Goal: Transaction & Acquisition: Purchase product/service

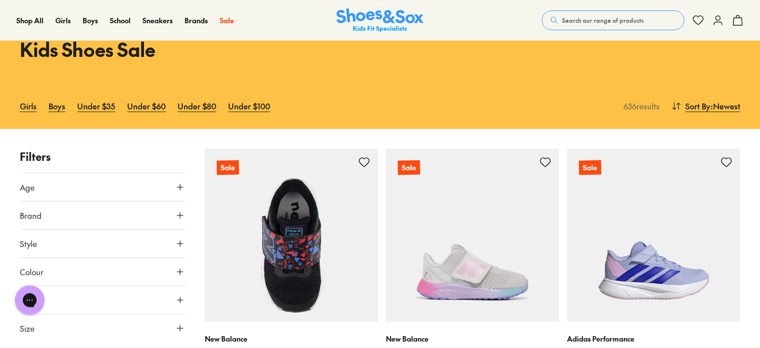
scroll to position [52, 0]
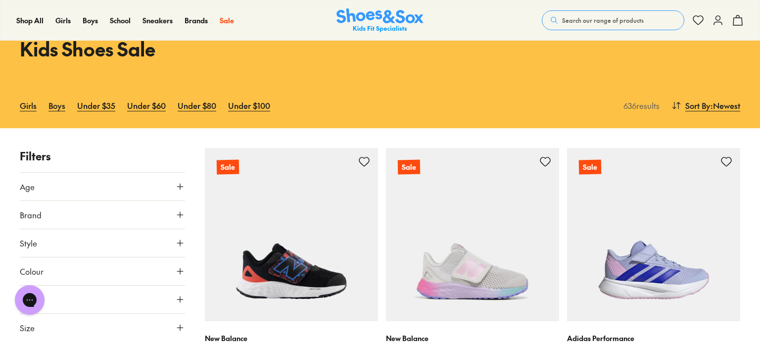
click at [169, 189] on button "Age" at bounding box center [102, 187] width 165 height 28
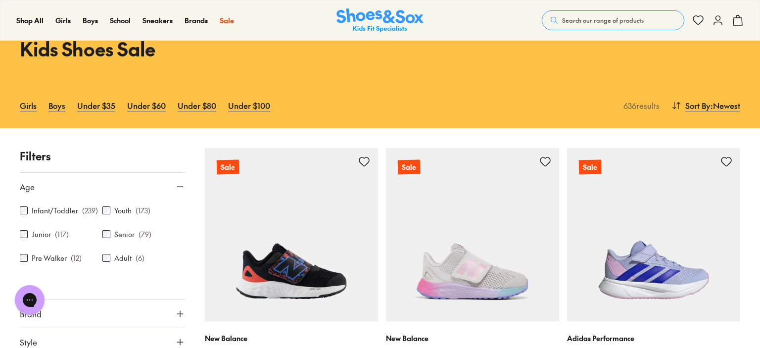
click at [42, 232] on label "Junior" at bounding box center [41, 234] width 19 height 10
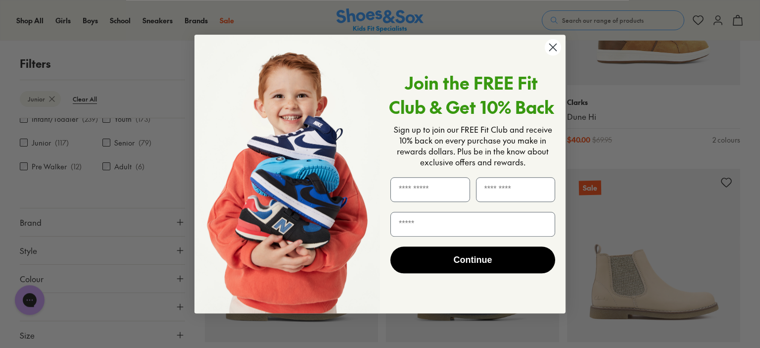
scroll to position [287, 0]
type input "*"
type input "*****"
type input "****"
type input "**********"
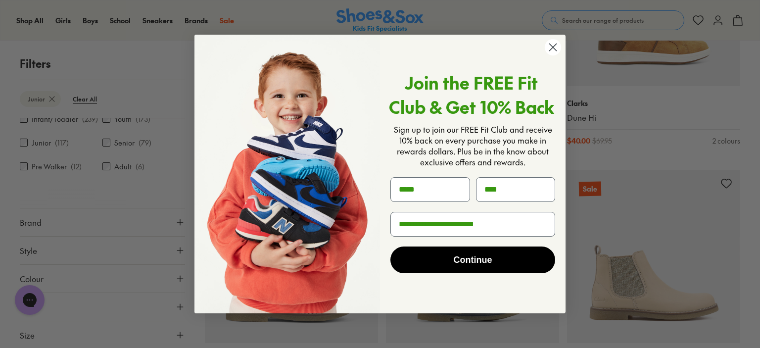
click at [456, 261] on button "Continue" at bounding box center [472, 259] width 165 height 27
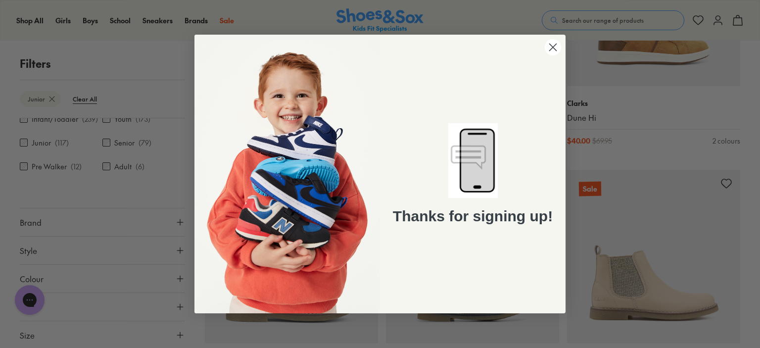
click at [555, 48] on circle "Close dialog" at bounding box center [553, 47] width 16 height 16
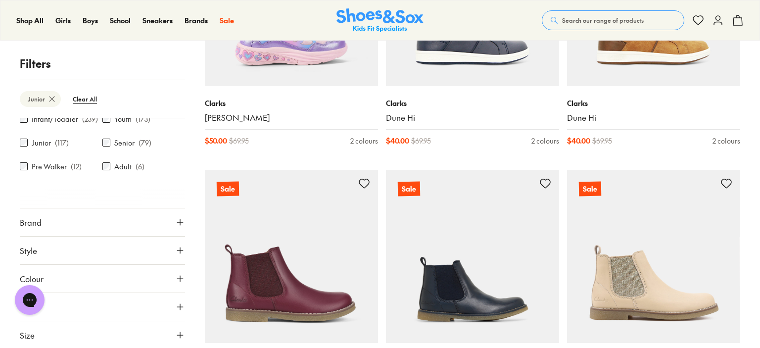
click at [717, 23] on icon at bounding box center [718, 20] width 12 height 12
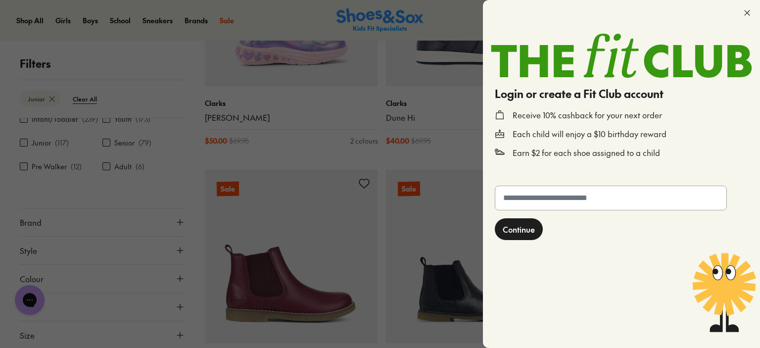
click at [574, 208] on input "text" at bounding box center [610, 198] width 231 height 24
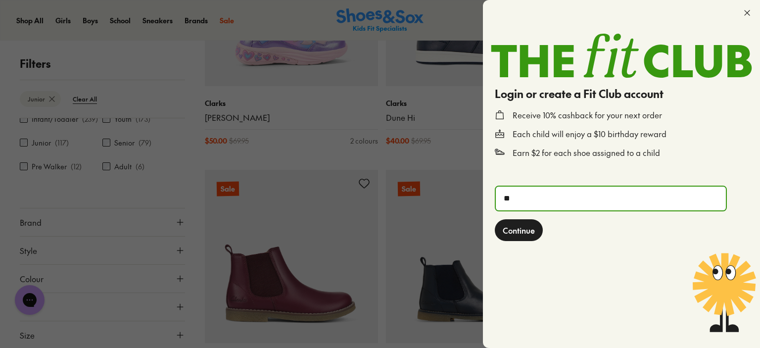
type input "*"
type input "**********"
click at [495, 219] on button "Continue" at bounding box center [519, 230] width 48 height 22
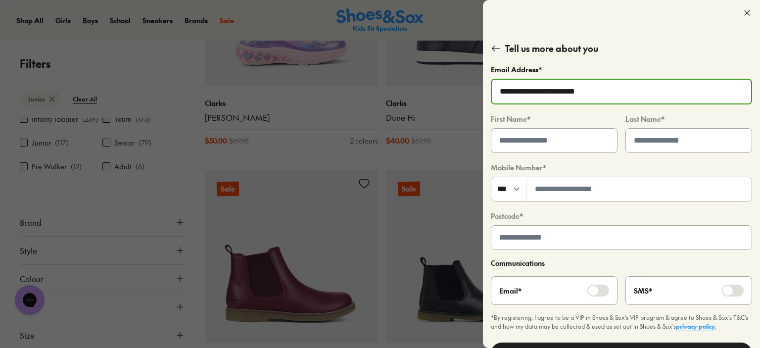
click at [567, 146] on input "text" at bounding box center [554, 141] width 126 height 24
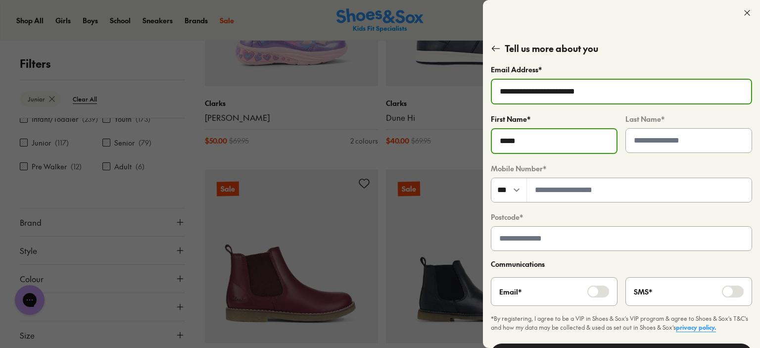
type input "*****"
type input "****"
click at [603, 187] on input "tel" at bounding box center [639, 190] width 225 height 24
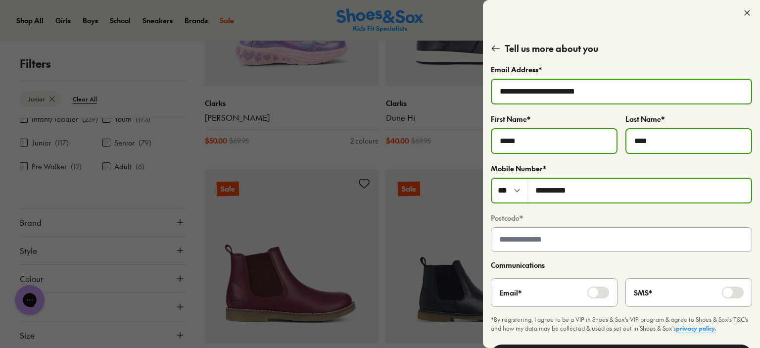
type input "*********"
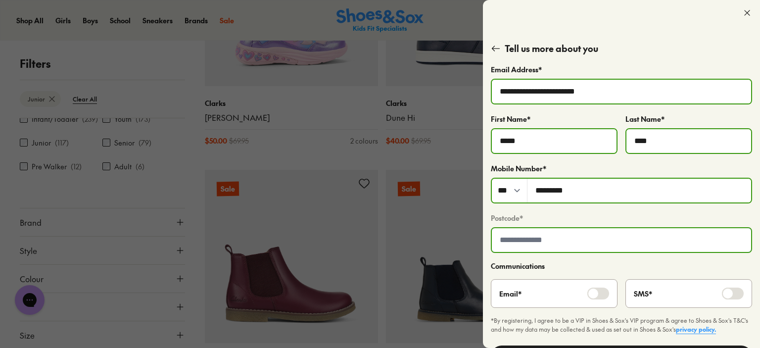
click at [579, 242] on input "text" at bounding box center [621, 240] width 259 height 24
type input "****"
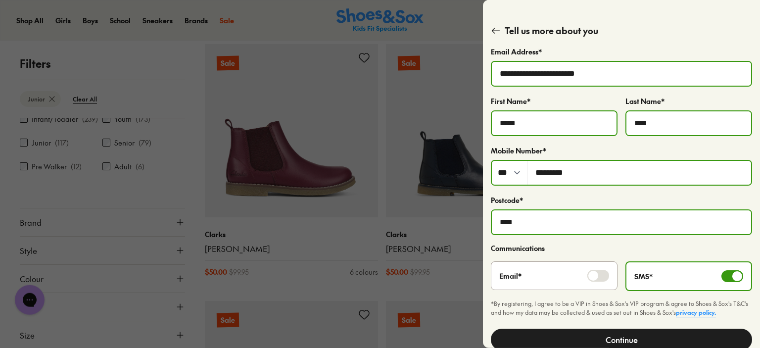
scroll to position [444, 0]
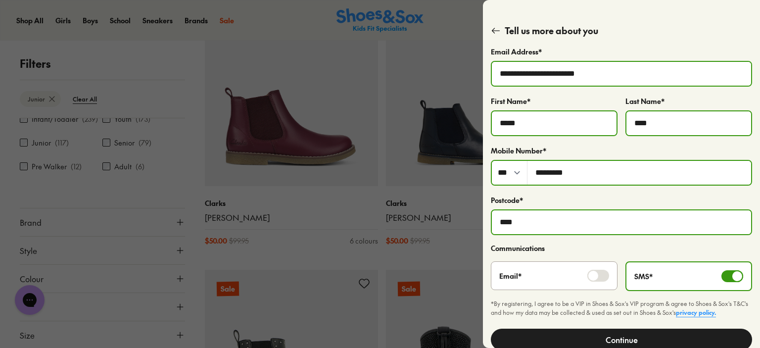
click at [667, 330] on button "Continue" at bounding box center [621, 339] width 261 height 22
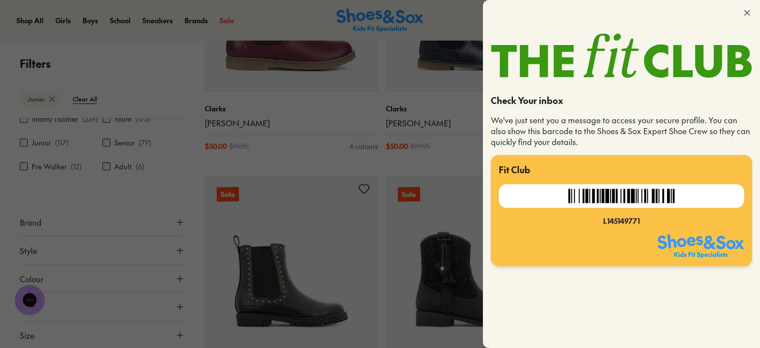
scroll to position [653, 0]
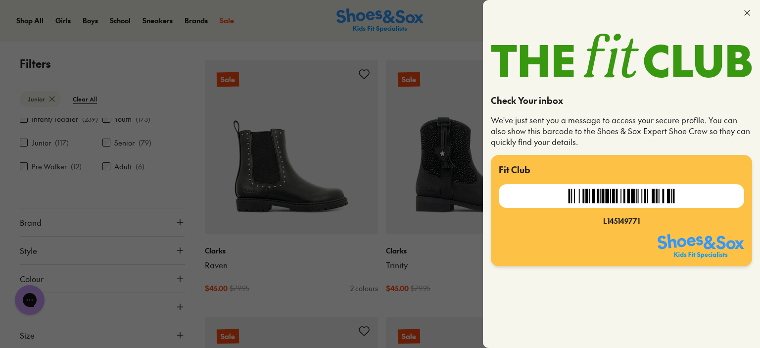
click at [746, 13] on icon at bounding box center [747, 13] width 10 height 10
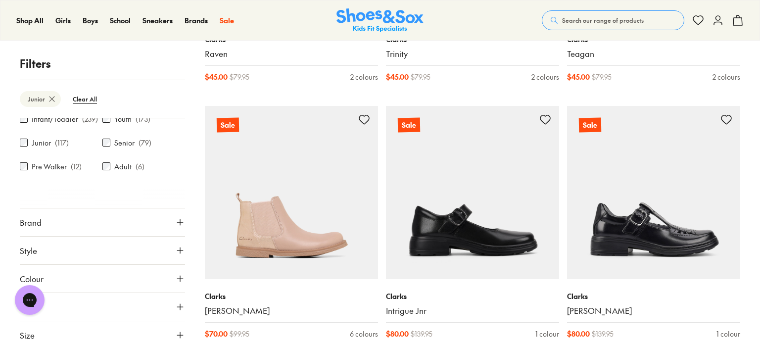
scroll to position [862, 0]
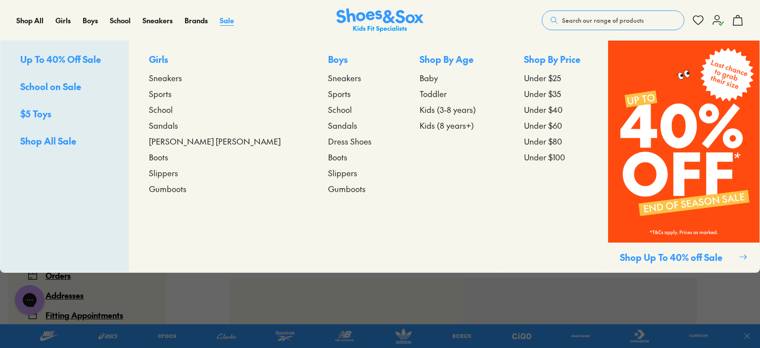
click at [228, 21] on span "Sale" at bounding box center [227, 20] width 14 height 10
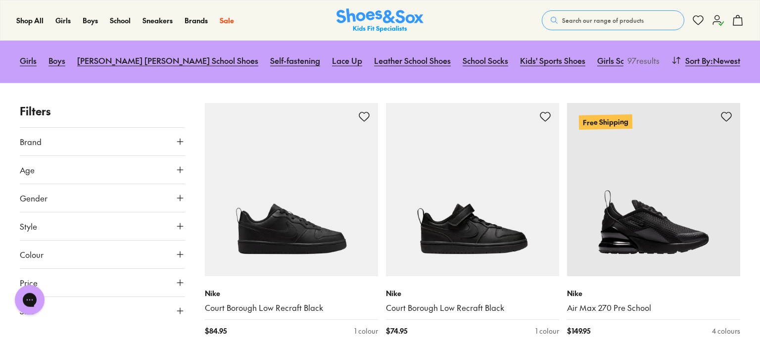
scroll to position [104, 0]
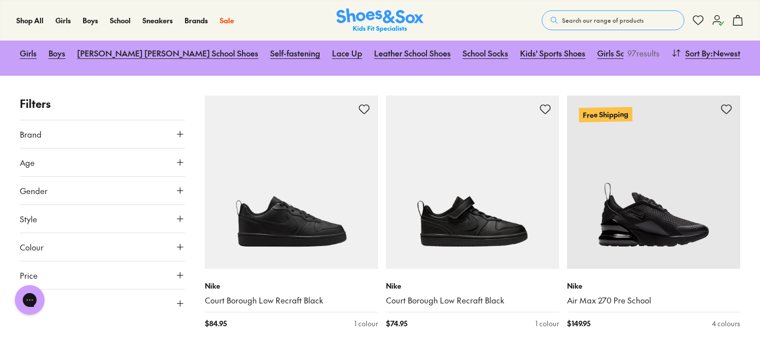
click at [669, 55] on link "Boys School Sale" at bounding box center [699, 53] width 60 height 22
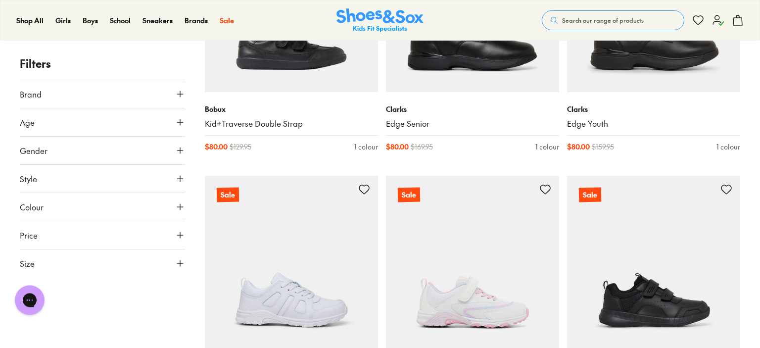
scroll to position [260, 0]
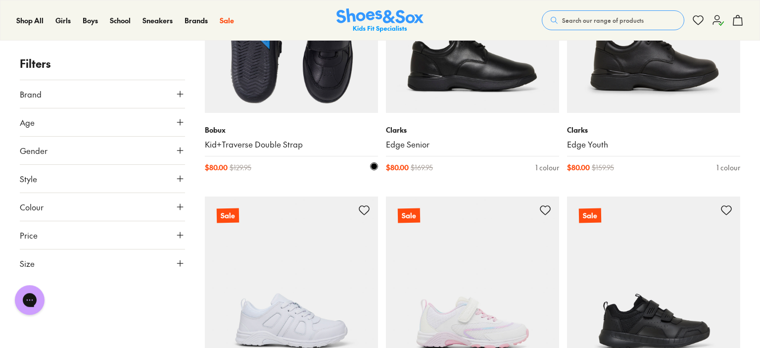
click at [293, 136] on div "Bobux Kid+Traverse Double Strap" at bounding box center [291, 137] width 173 height 25
click at [287, 144] on link "Kid+Traverse Double Strap" at bounding box center [291, 144] width 173 height 11
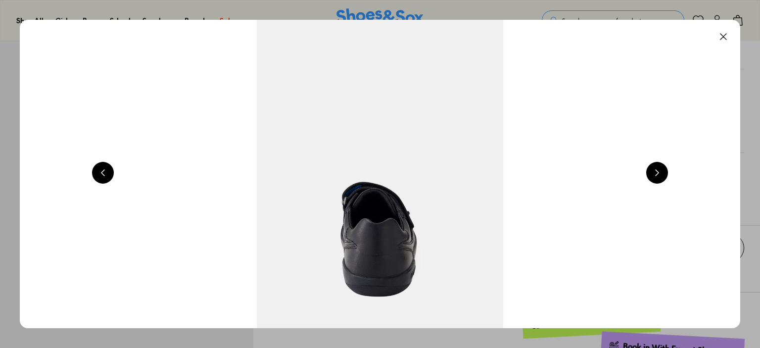
scroll to position [0, 2880]
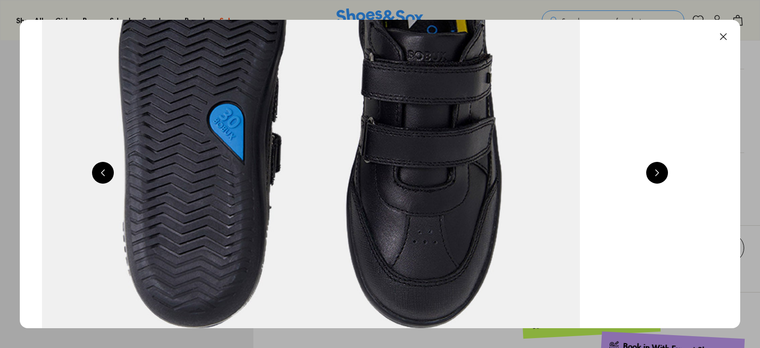
click at [725, 37] on button at bounding box center [723, 37] width 22 height 22
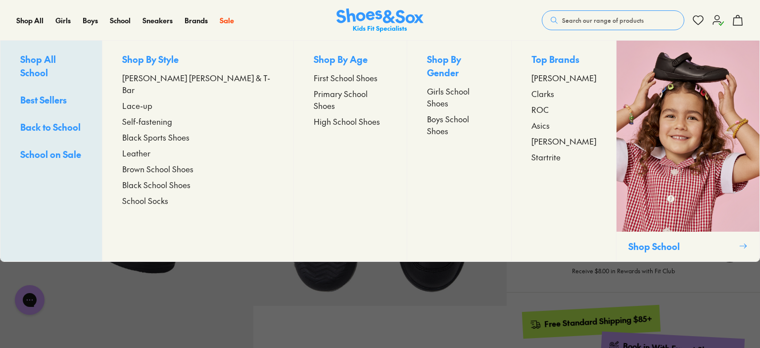
scroll to position [0, 0]
select select "*"
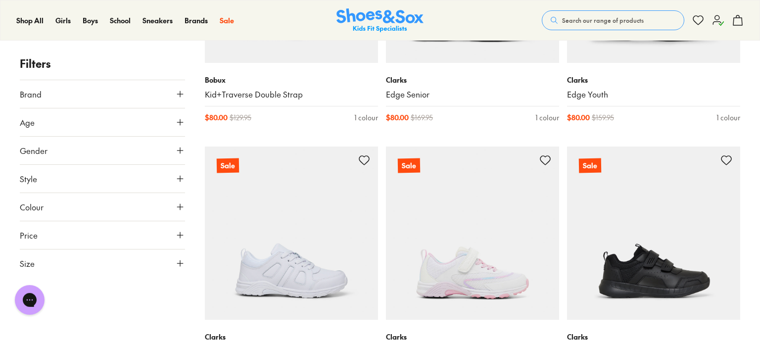
scroll to position [365, 0]
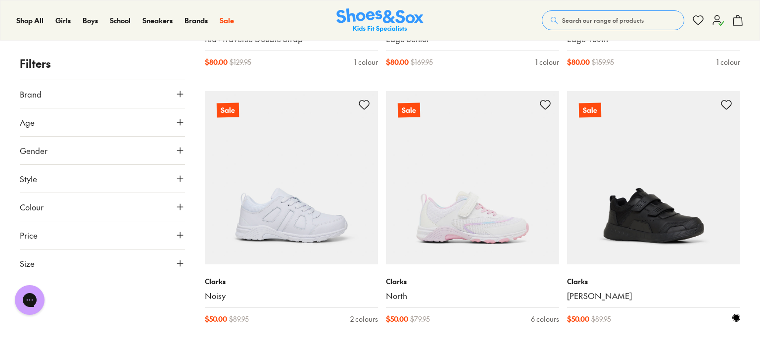
click at [656, 238] on img at bounding box center [653, 177] width 173 height 173
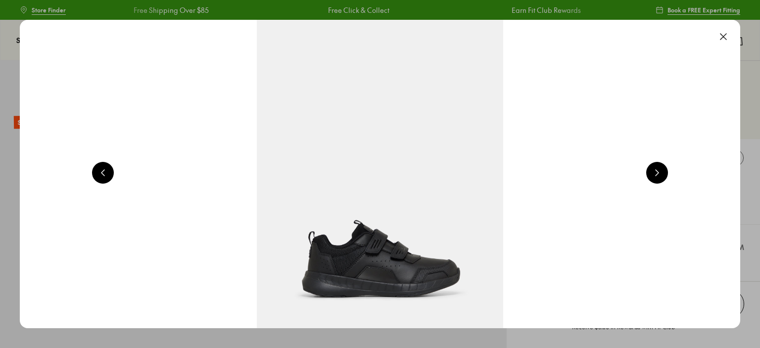
click at [664, 176] on button at bounding box center [657, 173] width 22 height 22
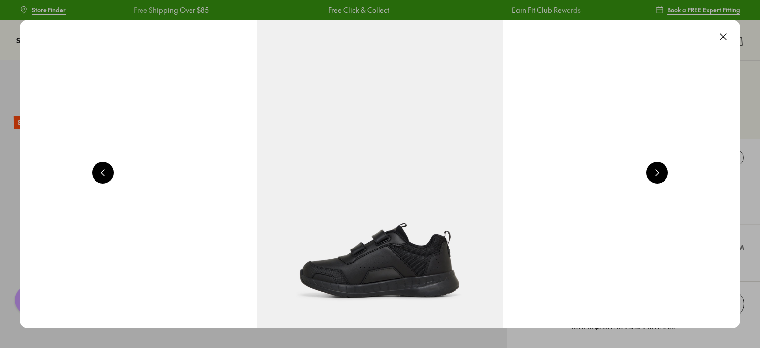
click at [663, 176] on button at bounding box center [657, 173] width 22 height 22
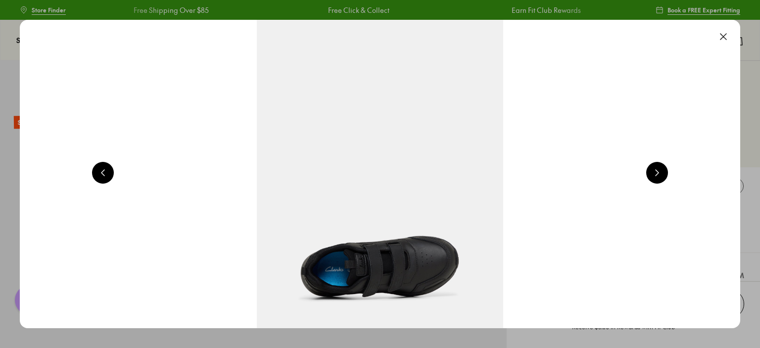
select select "*"
click at [663, 176] on button at bounding box center [657, 173] width 22 height 22
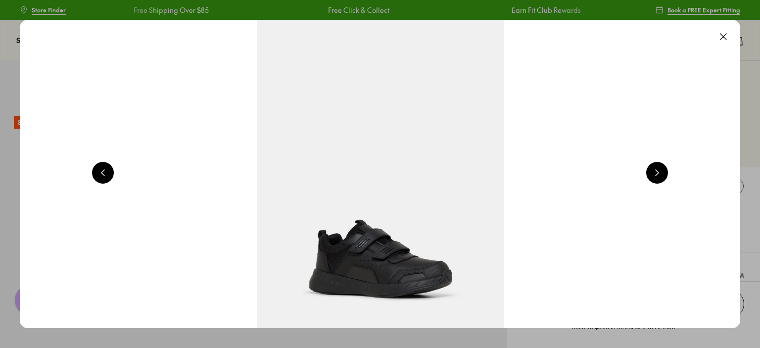
scroll to position [0, 2880]
click at [727, 33] on button at bounding box center [723, 37] width 22 height 22
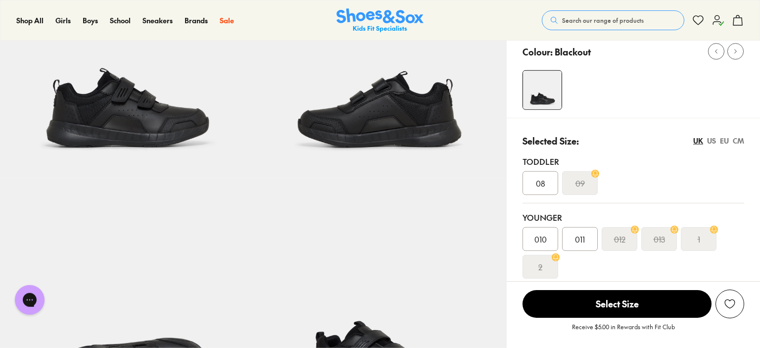
scroll to position [209, 0]
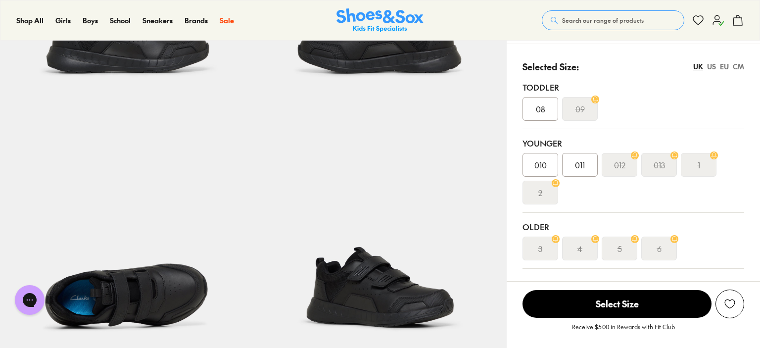
click at [740, 69] on div "CM" at bounding box center [737, 66] width 11 height 10
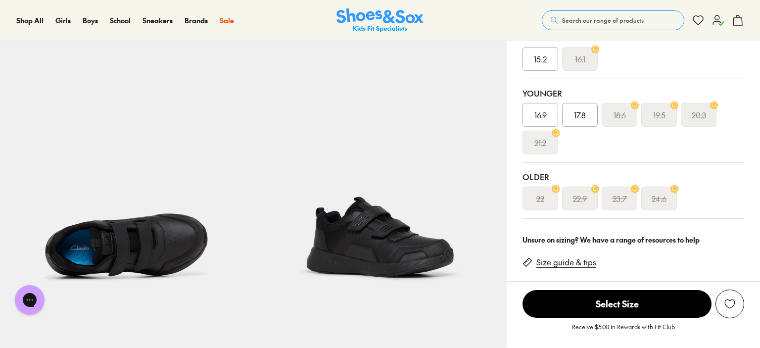
scroll to position [313, 0]
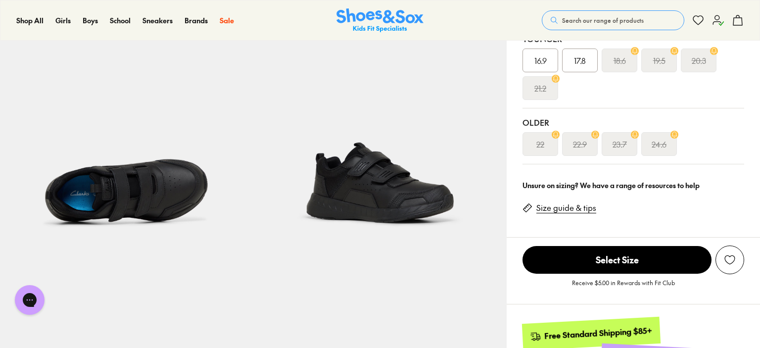
click at [643, 263] on span "Select Size" at bounding box center [616, 260] width 189 height 28
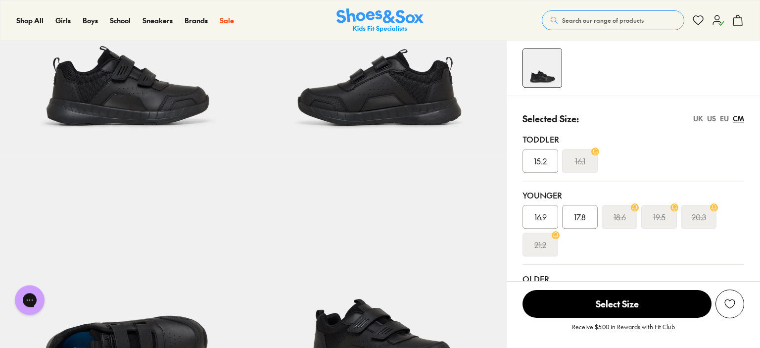
scroll to position [198, 0]
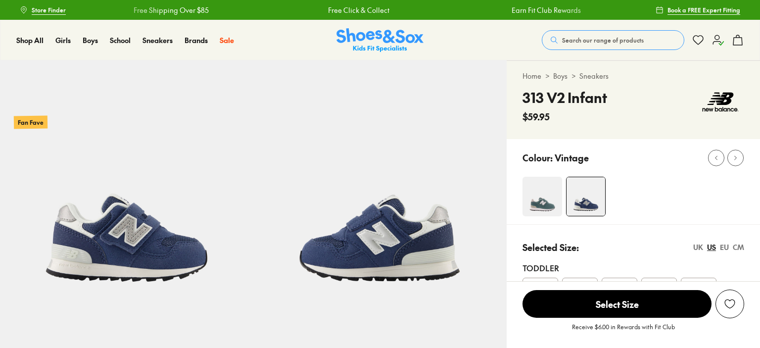
select select "*"
